Goal: Book appointment/travel/reservation

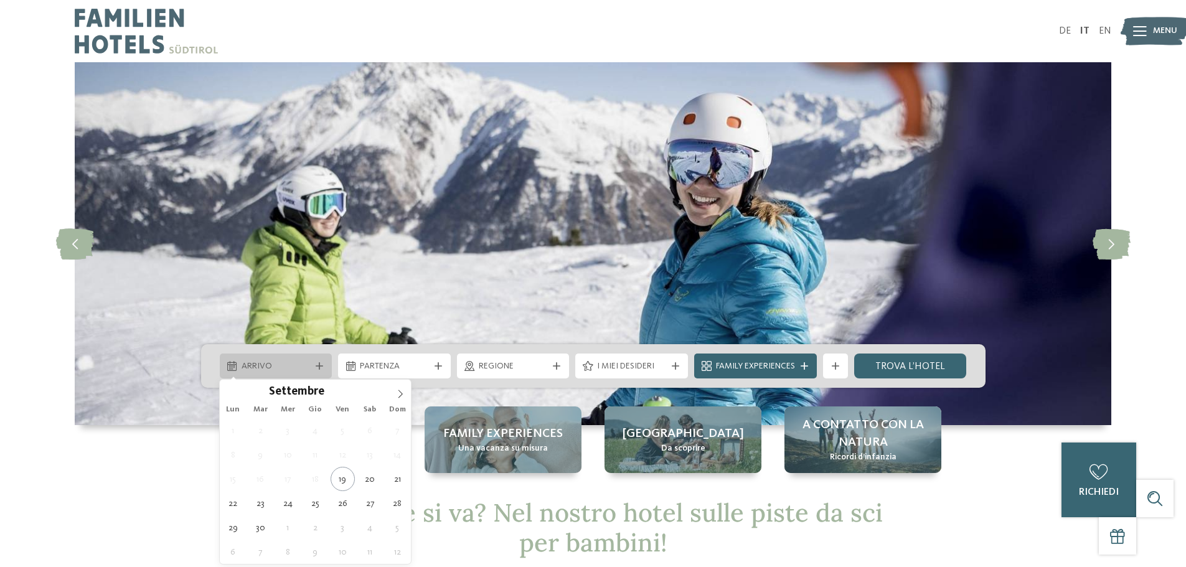
click at [250, 370] on span "Arrivo" at bounding box center [276, 367] width 69 height 12
click at [398, 387] on span at bounding box center [400, 390] width 21 height 21
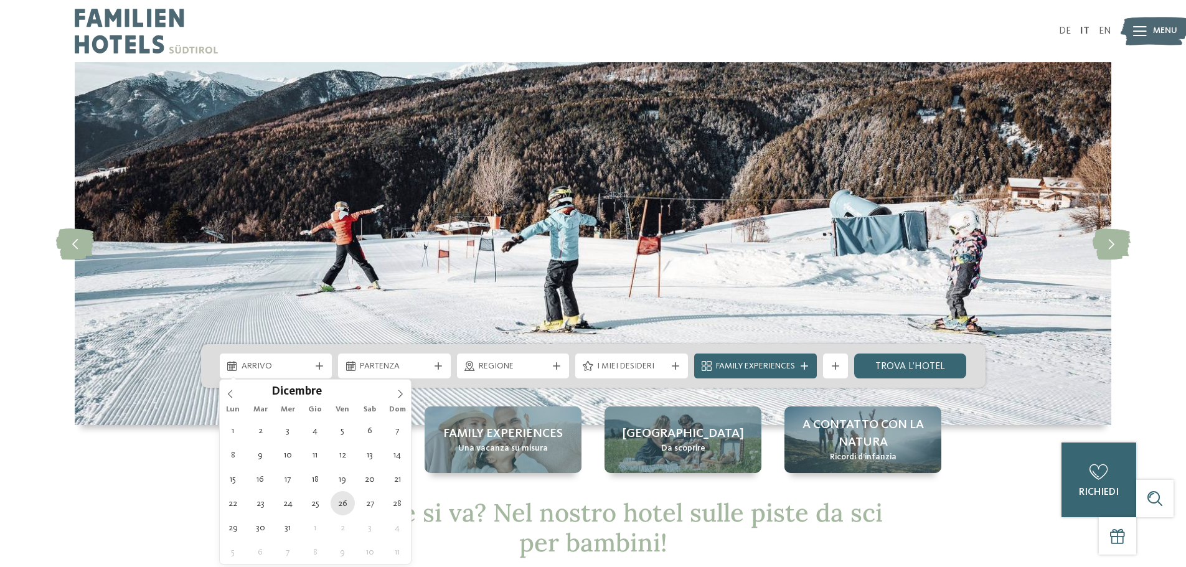
type div "[DATE]"
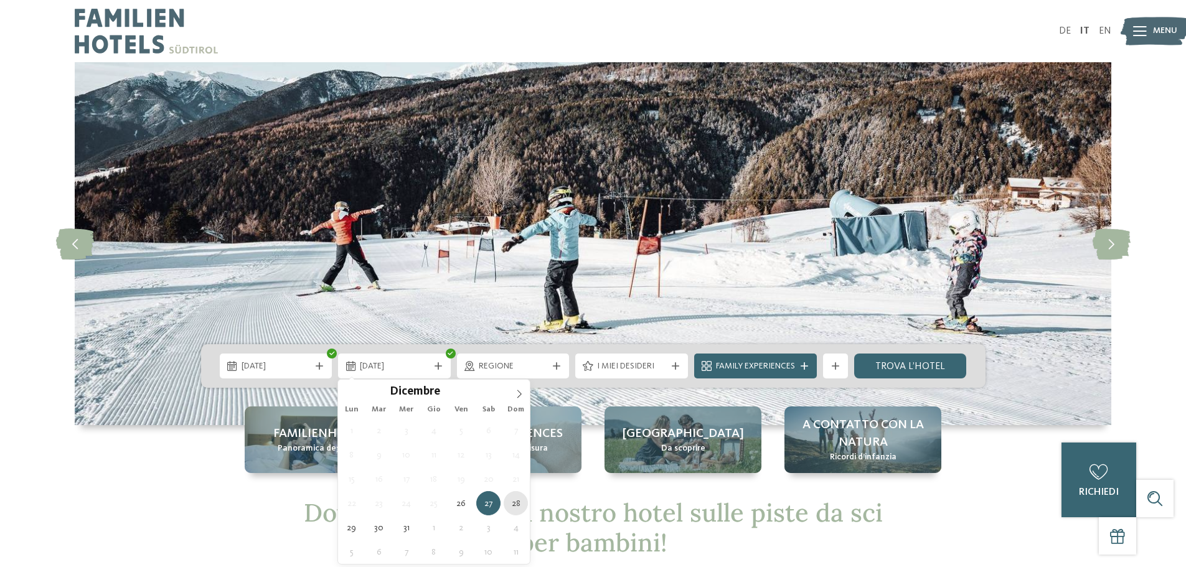
type div "28.12.2025"
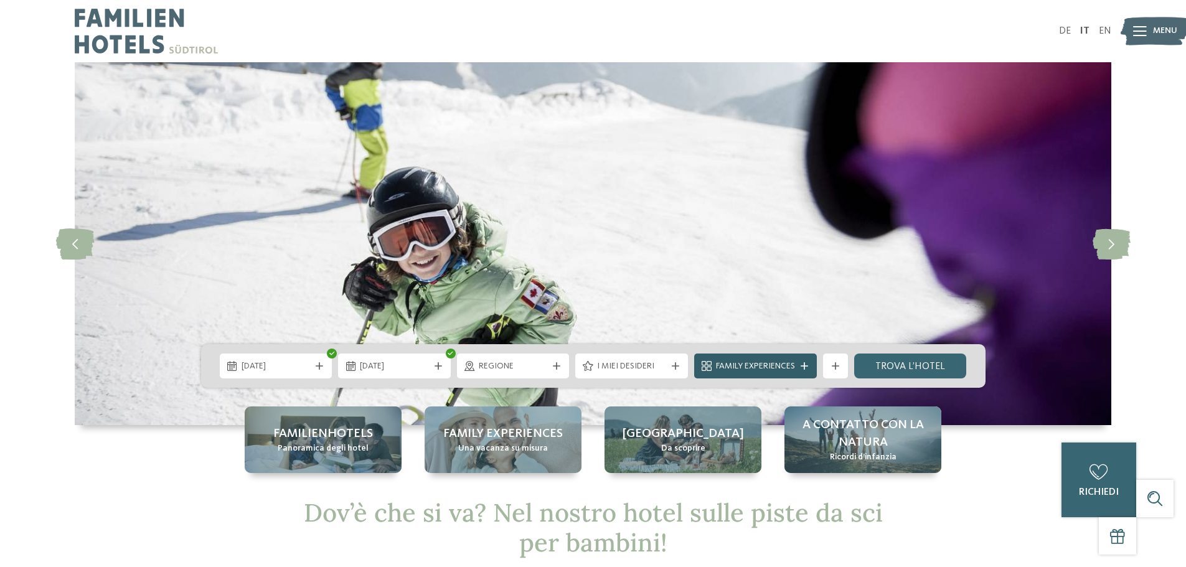
click at [734, 364] on span "Family Experiences" at bounding box center [755, 367] width 79 height 12
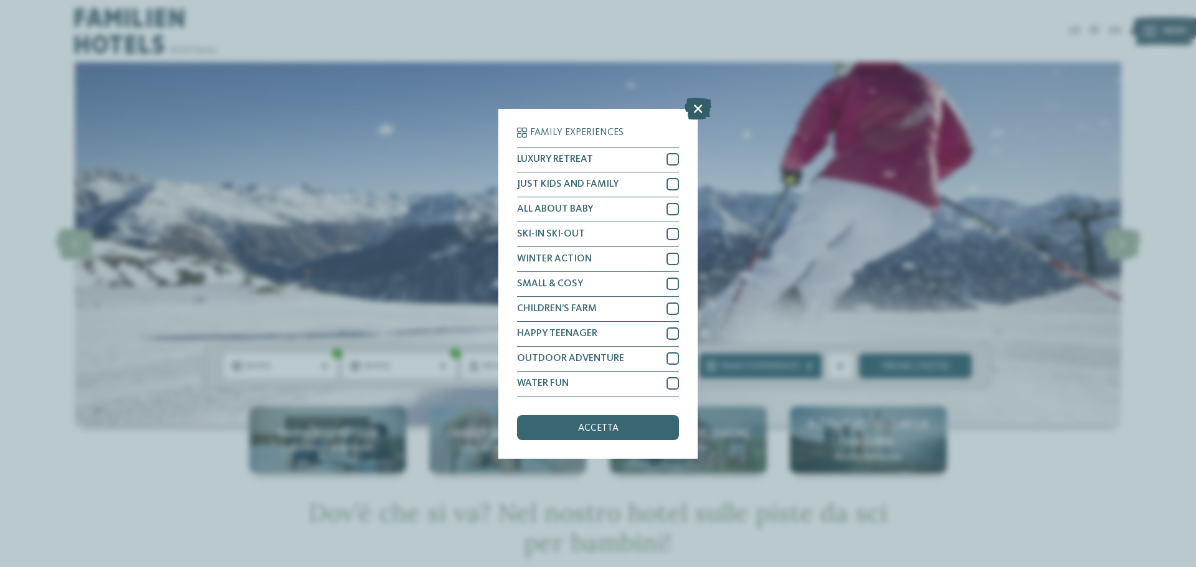
click at [699, 107] on icon at bounding box center [697, 108] width 27 height 22
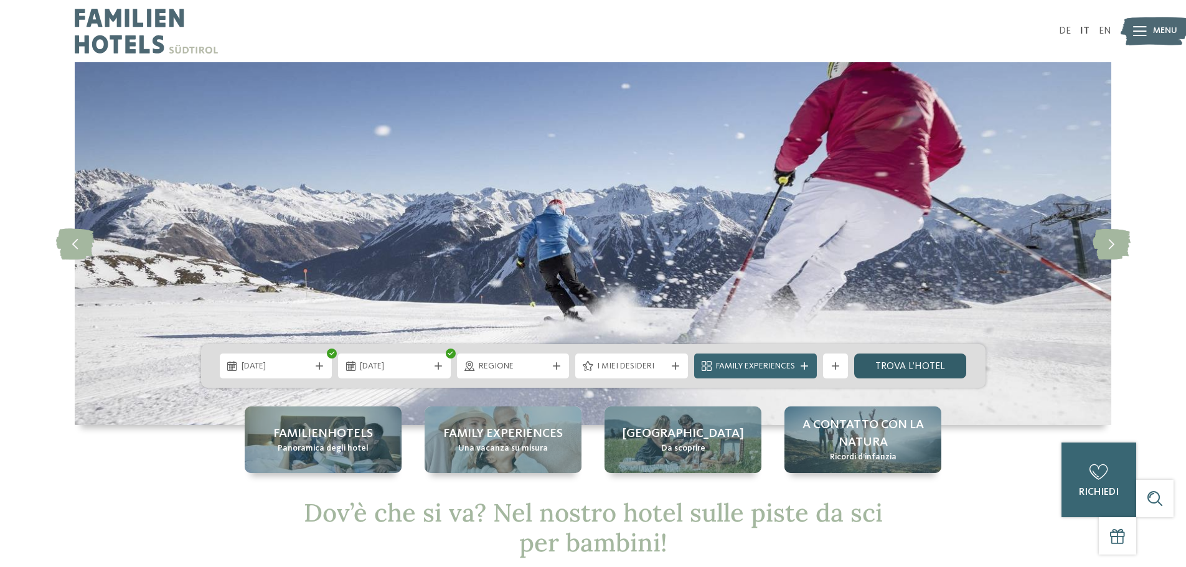
click at [906, 362] on link "trova l’hotel" at bounding box center [910, 366] width 113 height 25
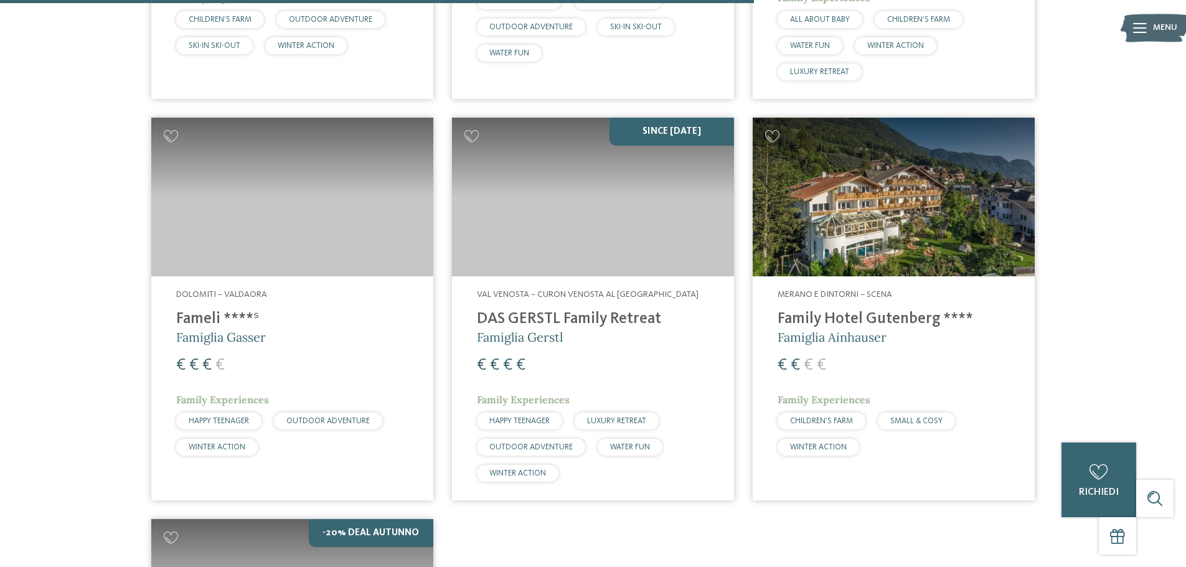
scroll to position [1966, 0]
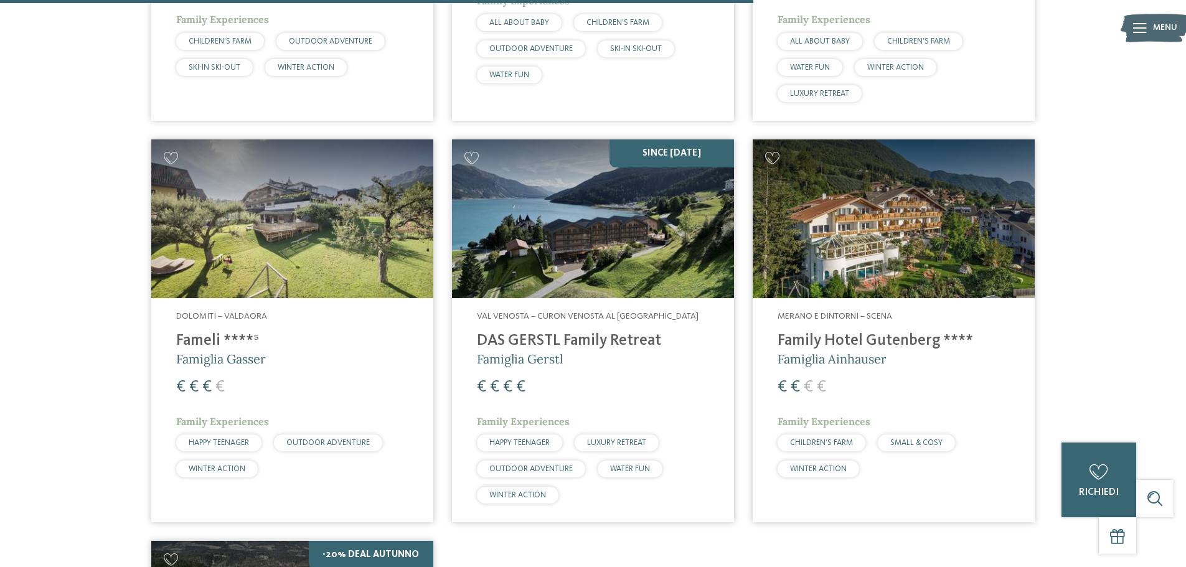
click at [594, 264] on img at bounding box center [593, 219] width 282 height 159
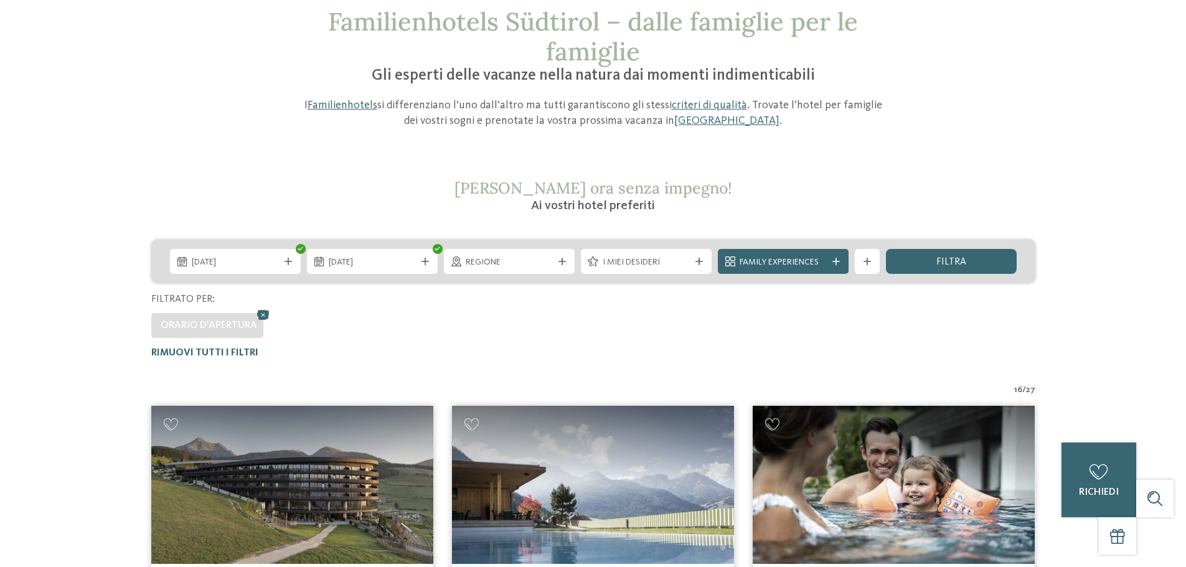
scroll to position [0, 0]
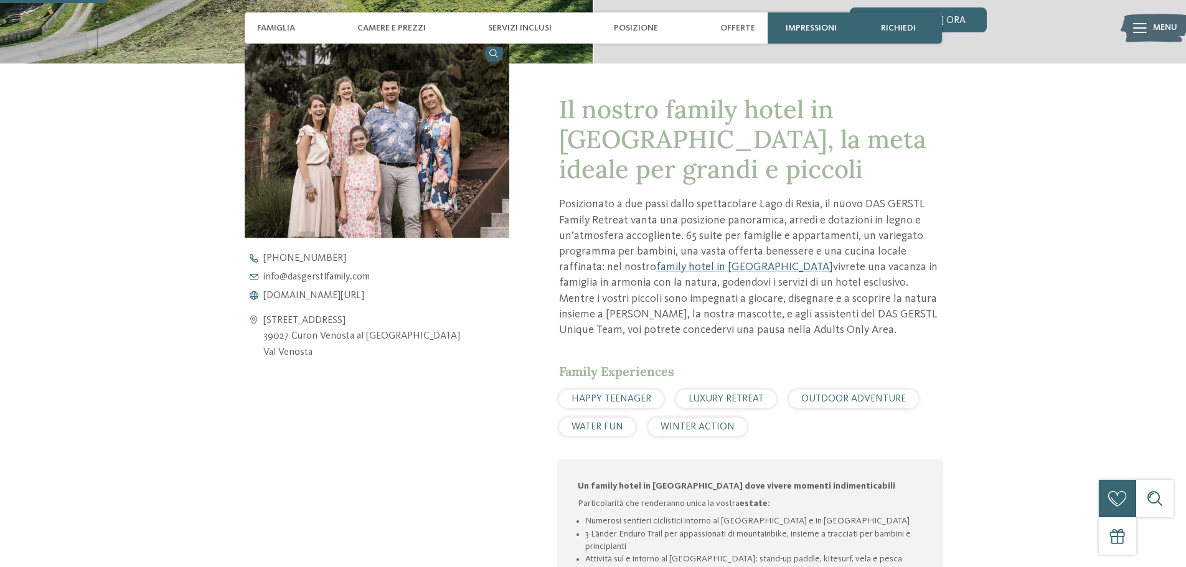
scroll to position [498, 0]
